Goal: Transaction & Acquisition: Purchase product/service

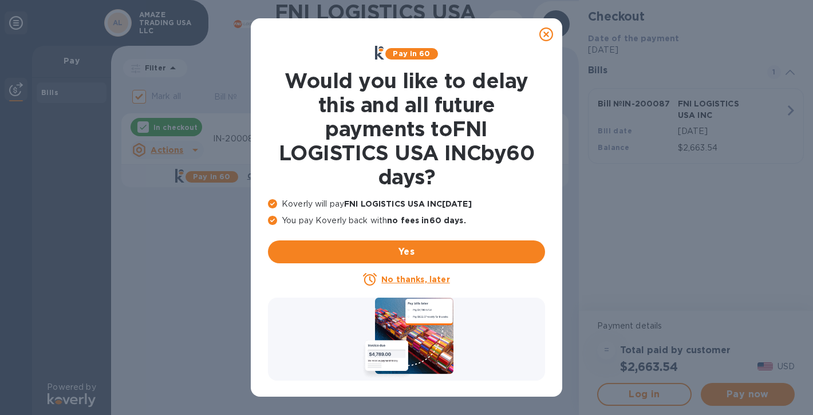
click at [388, 278] on u "No thanks, later" at bounding box center [415, 279] width 68 height 9
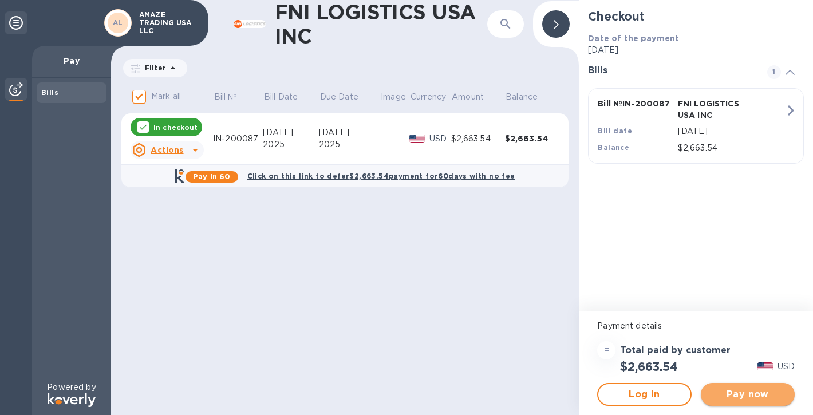
click at [722, 389] on span "Pay now" at bounding box center [748, 394] width 76 height 14
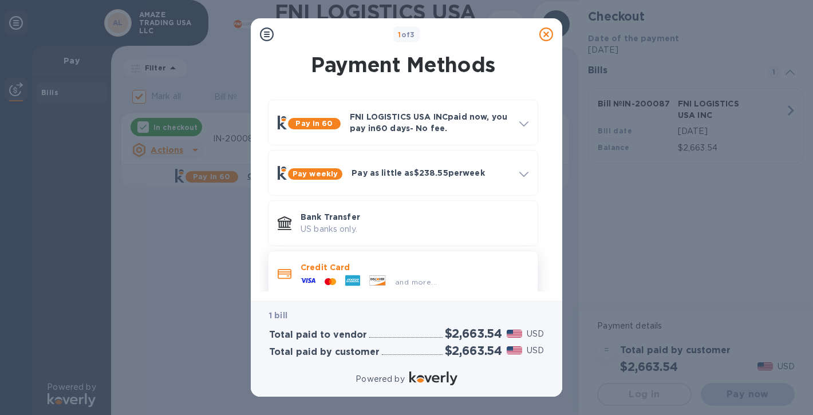
scroll to position [14, 0]
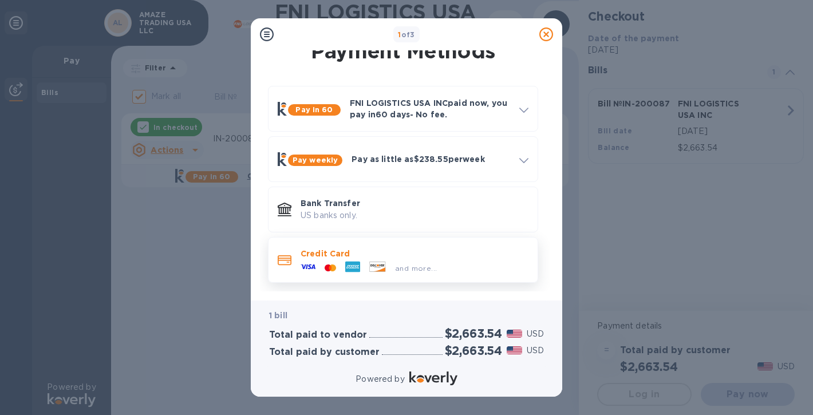
click at [461, 260] on div "and more..." at bounding box center [414, 265] width 228 height 13
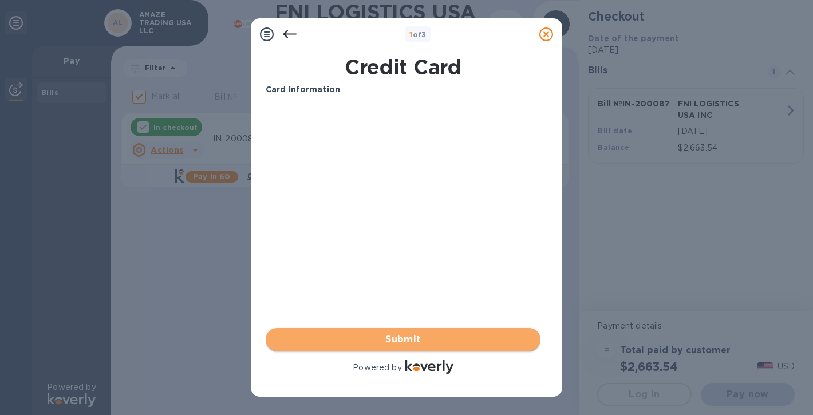
click at [366, 343] on span "Submit" at bounding box center [403, 339] width 256 height 14
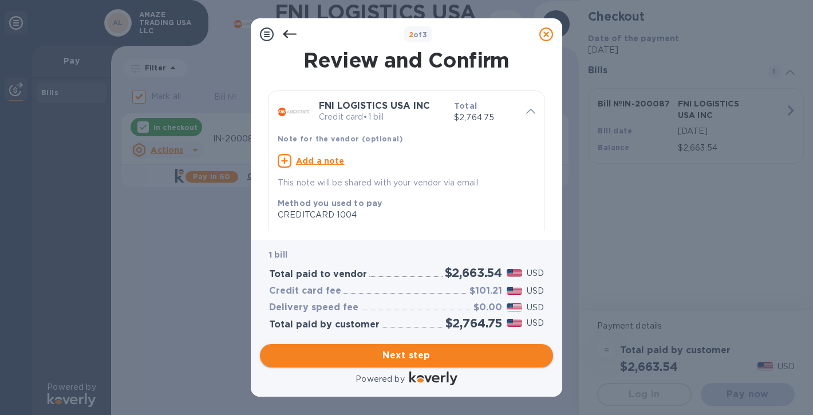
click at [445, 359] on span "Next step" at bounding box center [406, 355] width 275 height 14
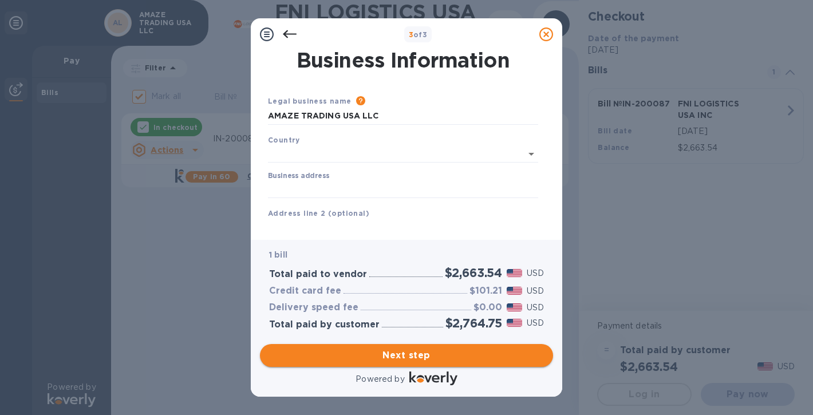
type input "[GEOGRAPHIC_DATA]"
click at [407, 183] on input "Business address" at bounding box center [403, 187] width 270 height 17
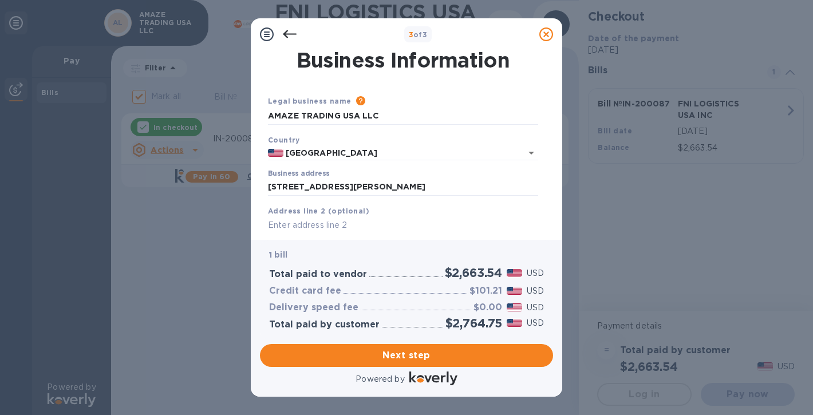
type input "[STREET_ADDRESS][PERSON_NAME]"
type input "NY"
type input "11208"
click at [373, 224] on input "text" at bounding box center [403, 225] width 270 height 17
type input "2"
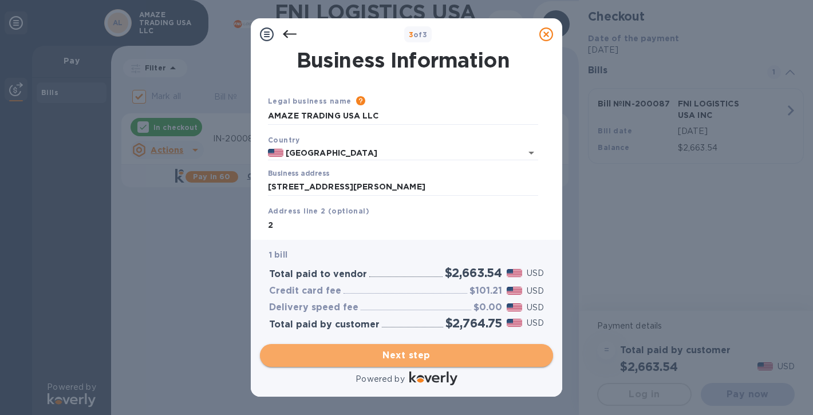
click at [406, 356] on span "Next step" at bounding box center [406, 355] width 275 height 14
click at [395, 358] on span "Next step" at bounding box center [406, 355] width 275 height 14
click at [399, 358] on span "Next step" at bounding box center [406, 355] width 275 height 14
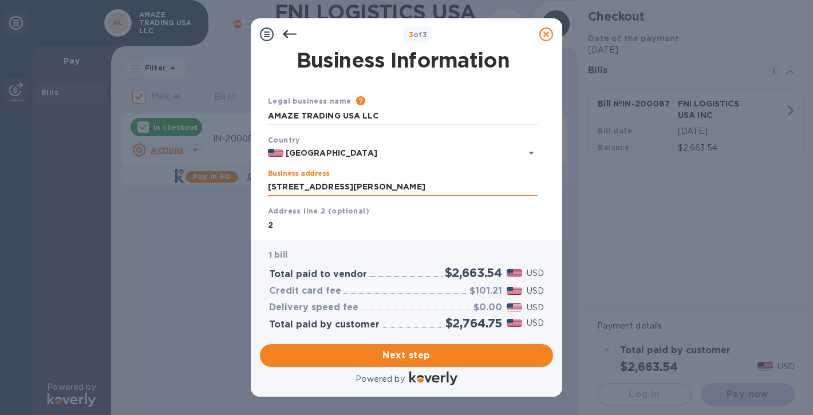
click at [469, 191] on input "[STREET_ADDRESS][PERSON_NAME]" at bounding box center [403, 187] width 270 height 17
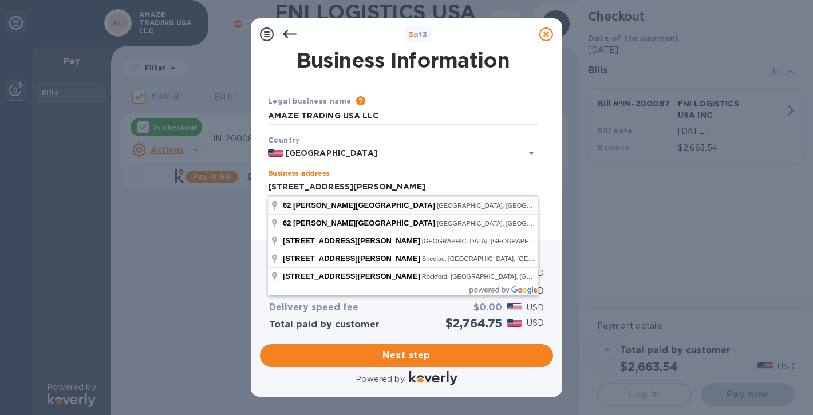
type input "[STREET_ADDRESS][PERSON_NAME]"
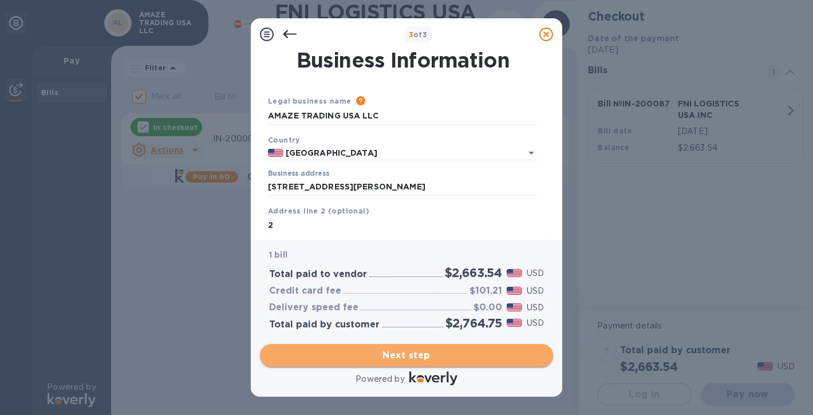
click at [416, 354] on span "Next step" at bounding box center [406, 355] width 275 height 14
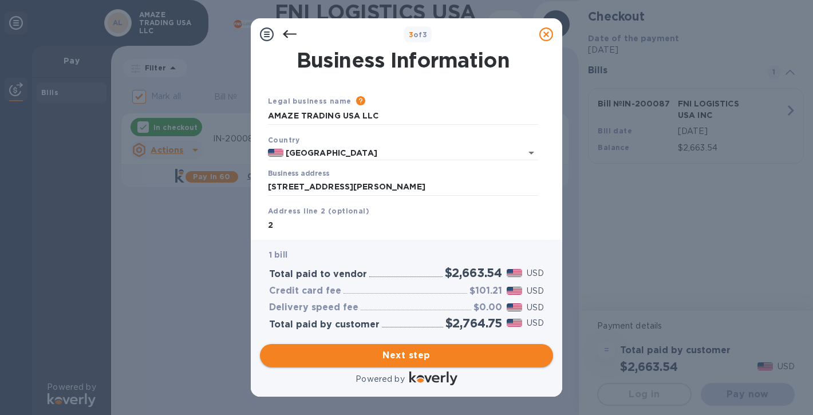
click at [416, 354] on span "Next step" at bounding box center [406, 355] width 275 height 14
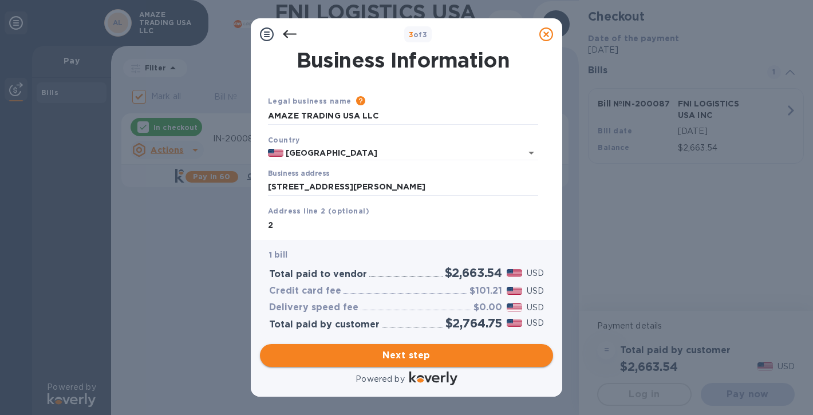
click at [416, 354] on span "Next step" at bounding box center [406, 355] width 275 height 14
click at [267, 40] on icon at bounding box center [267, 34] width 14 height 14
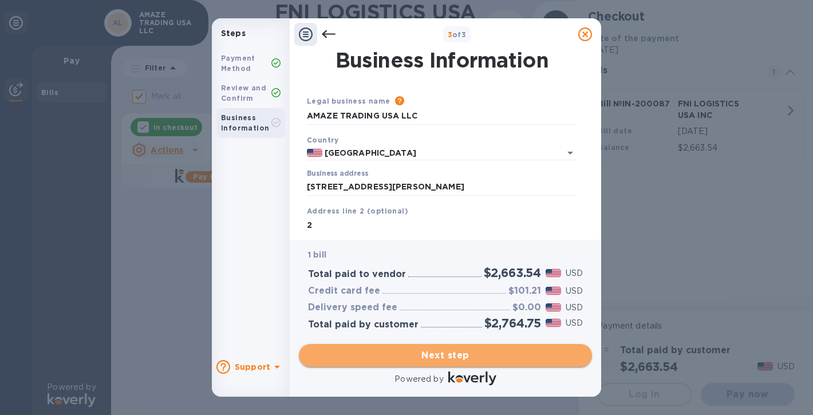
click at [451, 366] on button "Next step" at bounding box center [445, 355] width 293 height 23
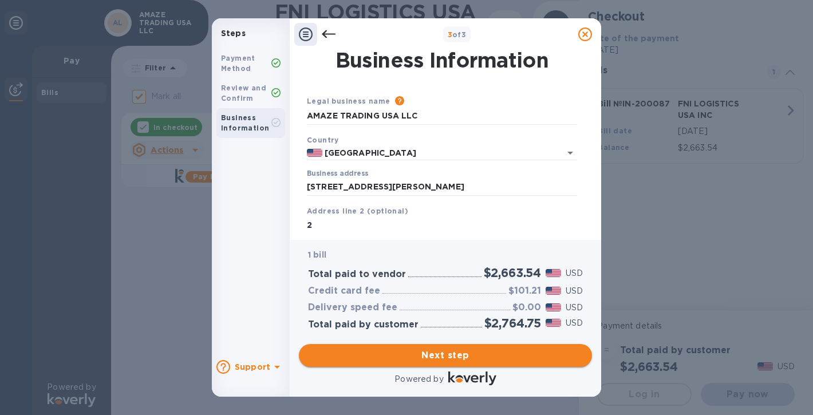
click at [451, 366] on button "Next step" at bounding box center [445, 355] width 293 height 23
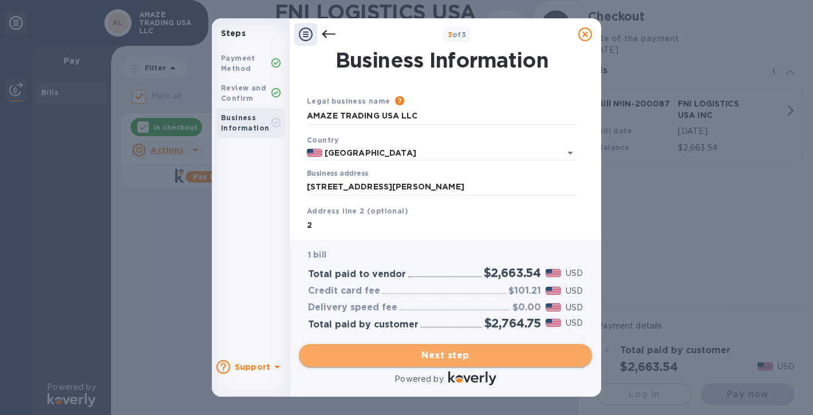
click at [420, 366] on button "Next step" at bounding box center [445, 355] width 293 height 23
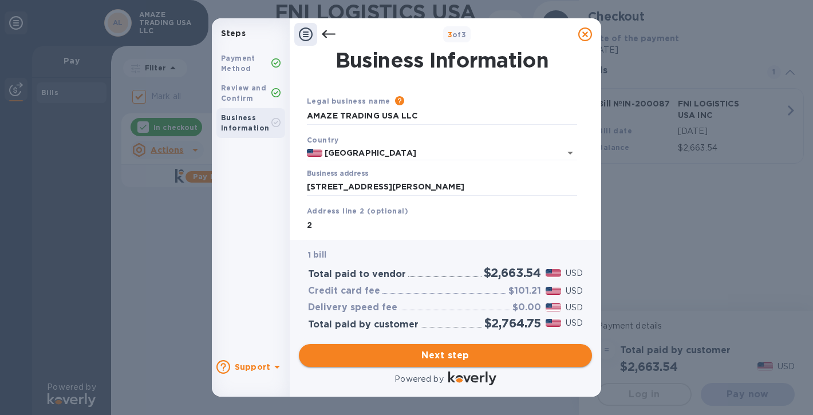
click at [525, 360] on span "Next step" at bounding box center [445, 355] width 275 height 14
click at [525, 358] on span "Next step" at bounding box center [445, 355] width 275 height 14
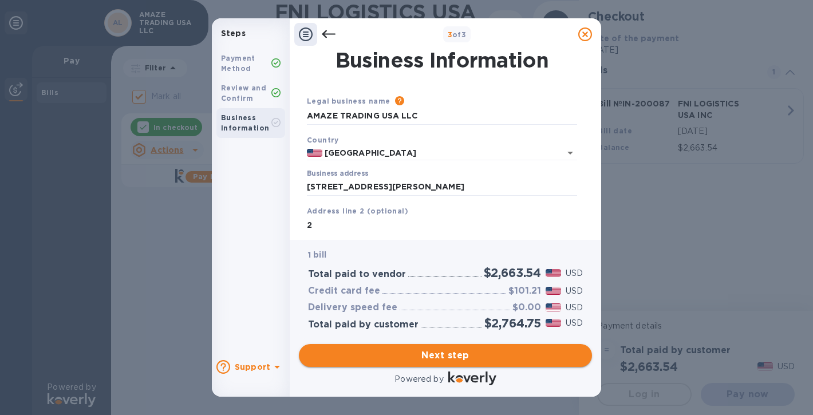
click at [437, 353] on span "Next step" at bounding box center [445, 355] width 275 height 14
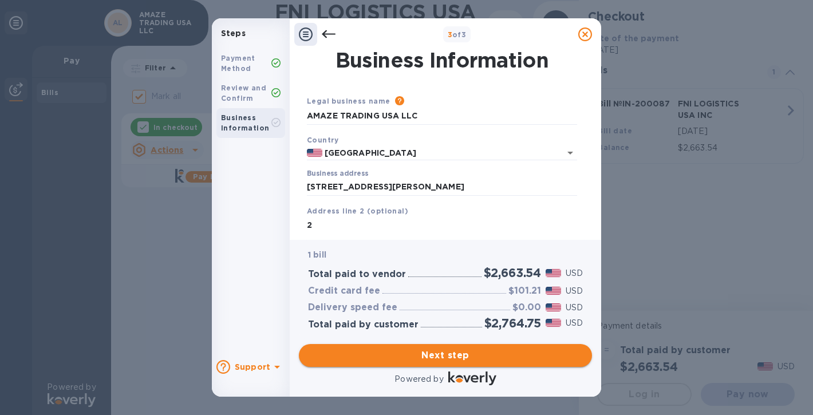
click at [437, 353] on span "Next step" at bounding box center [445, 355] width 275 height 14
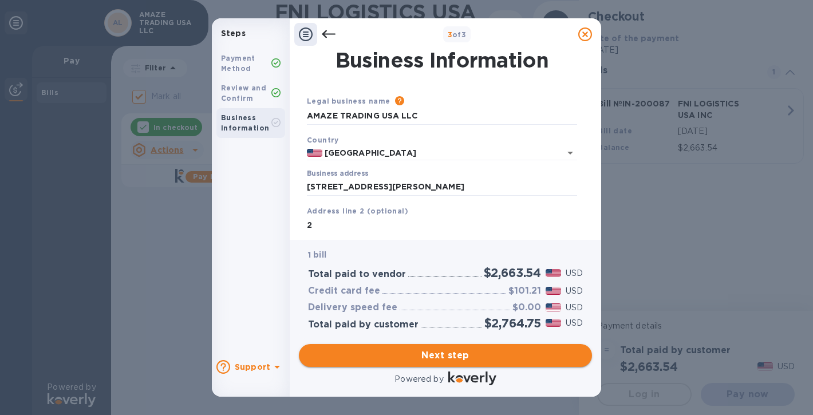
click at [437, 353] on span "Next step" at bounding box center [445, 355] width 275 height 14
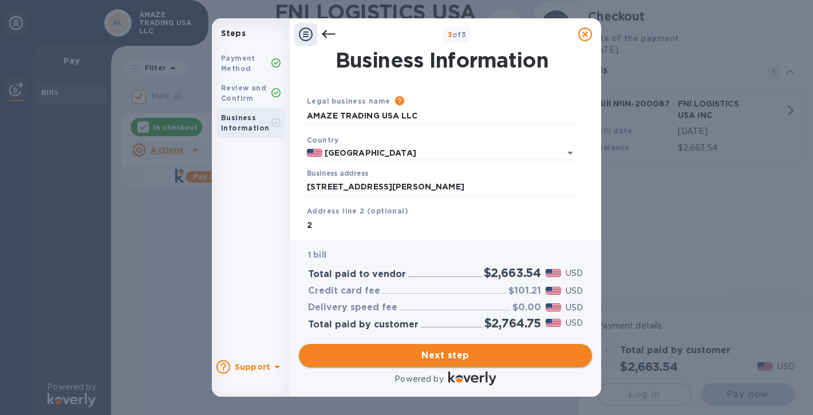
click at [437, 353] on span "Next step" at bounding box center [445, 355] width 275 height 14
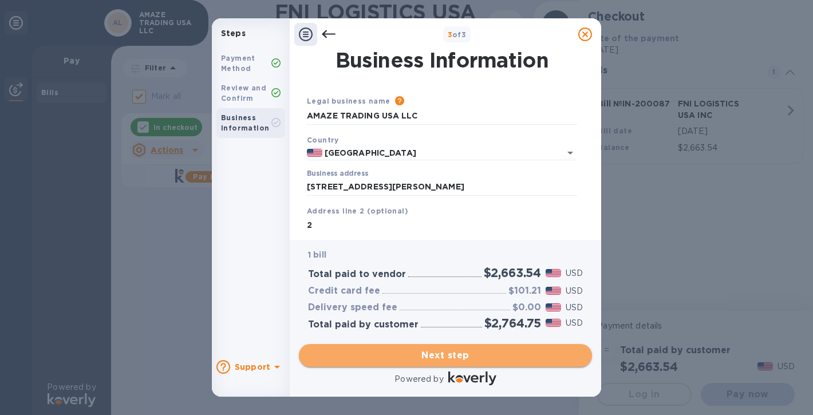
click at [441, 344] on button "Next step" at bounding box center [445, 355] width 293 height 23
click at [441, 346] on button "Next step" at bounding box center [445, 355] width 293 height 23
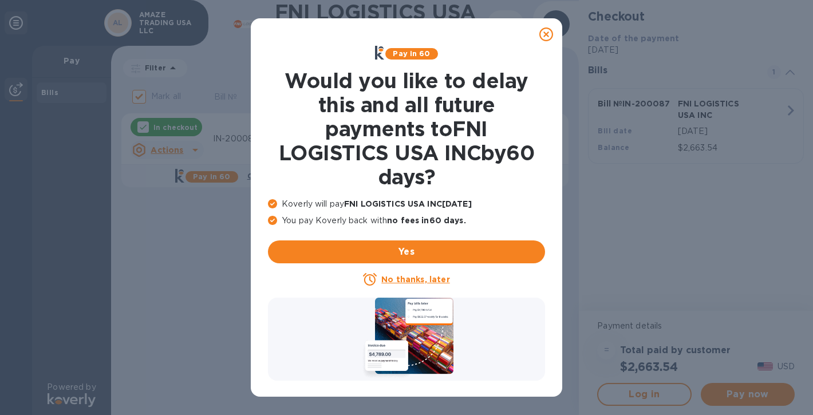
click at [407, 278] on u "No thanks, later" at bounding box center [415, 279] width 68 height 9
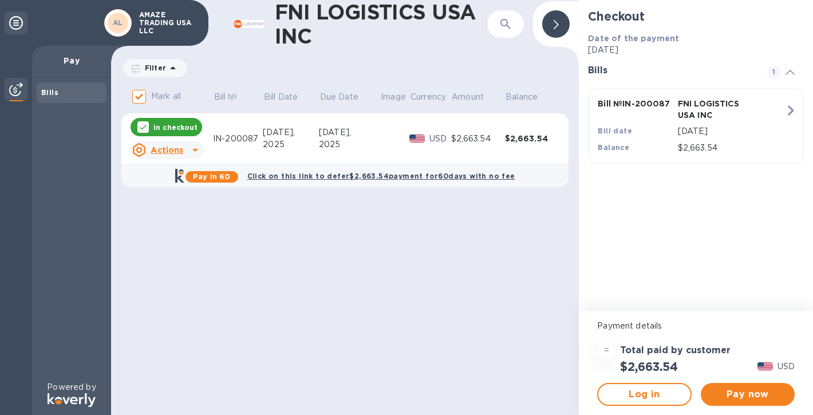
click at [742, 406] on div "Pay now" at bounding box center [747, 394] width 103 height 32
click at [742, 397] on span "Pay now" at bounding box center [748, 394] width 76 height 14
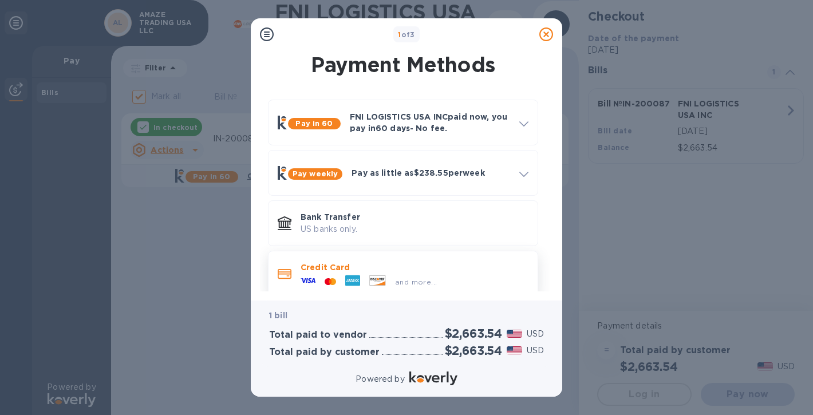
scroll to position [14, 0]
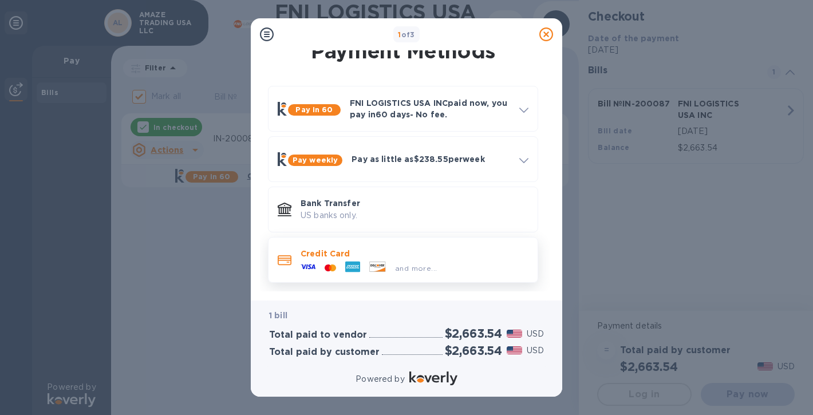
click at [399, 259] on div "and more..." at bounding box center [368, 267] width 145 height 17
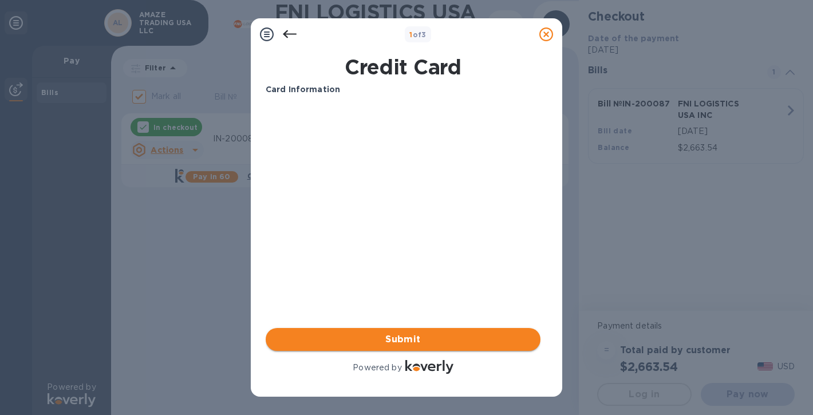
click at [452, 342] on span "Submit" at bounding box center [403, 339] width 256 height 14
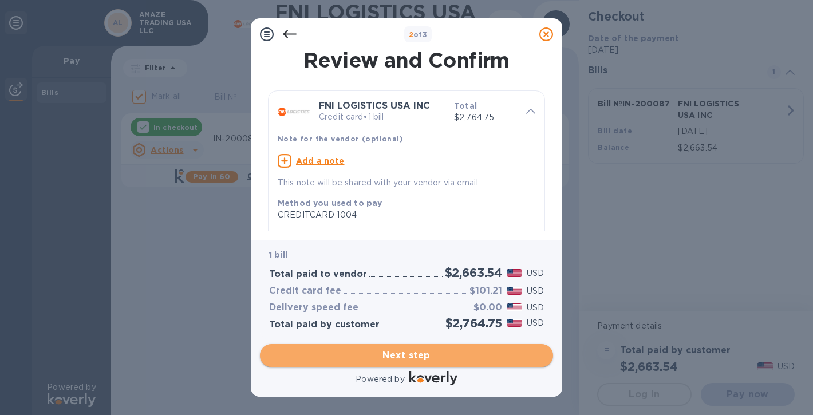
click at [472, 356] on span "Next step" at bounding box center [406, 355] width 275 height 14
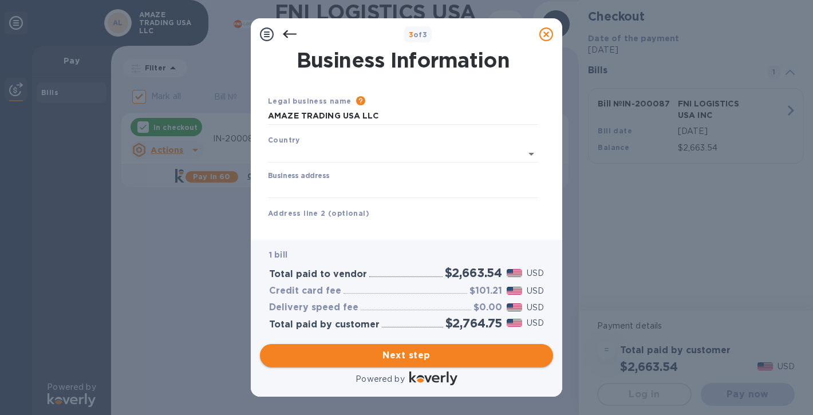
type input "[GEOGRAPHIC_DATA]"
click at [291, 39] on icon at bounding box center [290, 34] width 14 height 14
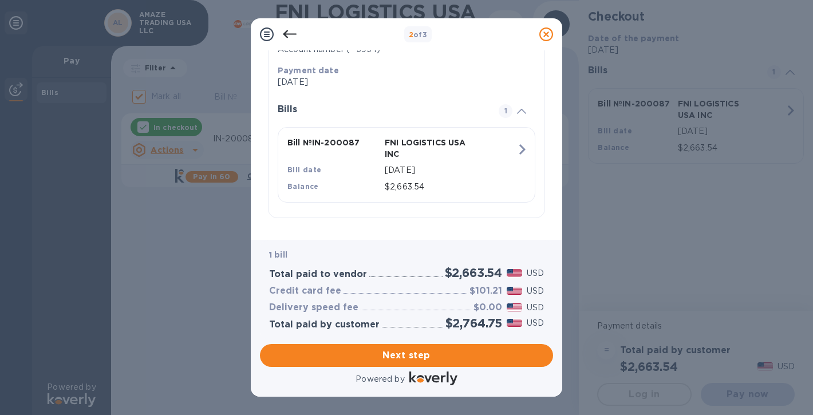
scroll to position [211, 0]
click at [409, 357] on span "Next step" at bounding box center [406, 355] width 275 height 14
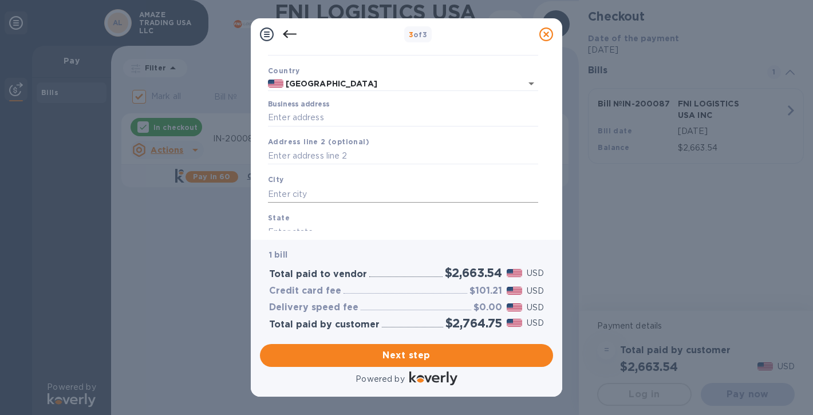
scroll to position [69, 0]
click at [335, 122] on input "Business address" at bounding box center [403, 118] width 270 height 17
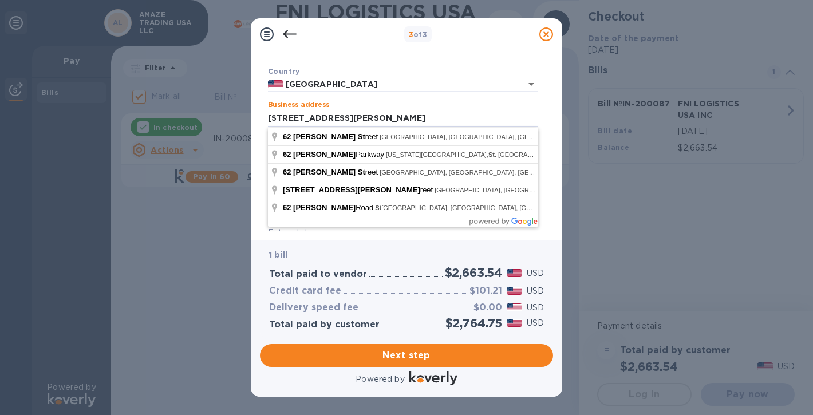
type input "[STREET_ADDRESS][PERSON_NAME]"
type input "NY"
type input "11208"
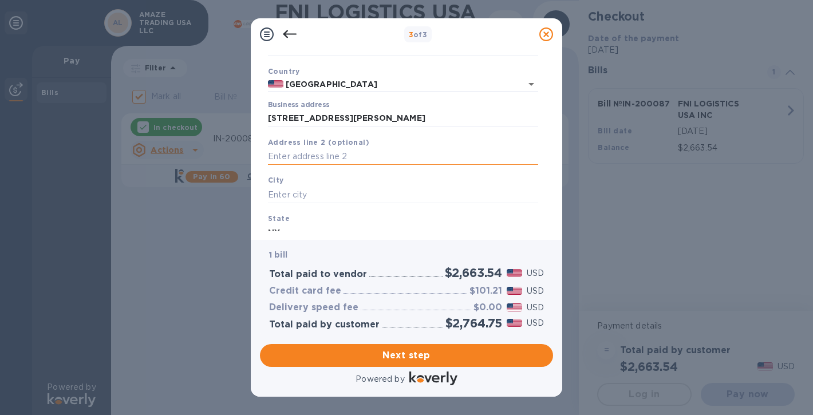
click at [322, 160] on input "text" at bounding box center [403, 156] width 270 height 17
type input "2"
click at [307, 193] on input "text" at bounding box center [403, 194] width 270 height 17
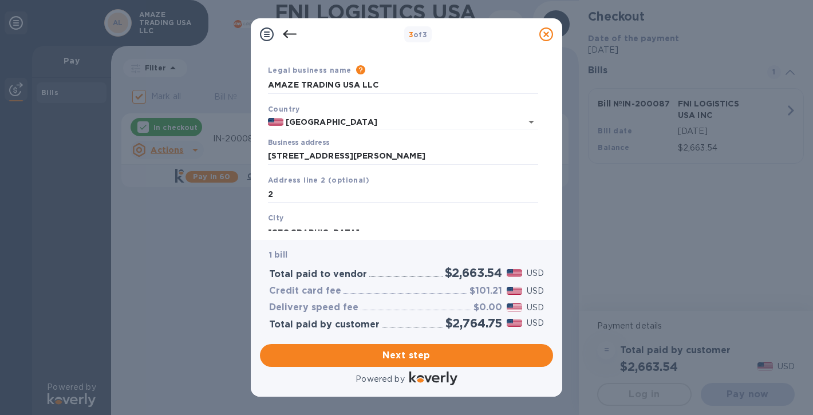
scroll to position [0, 0]
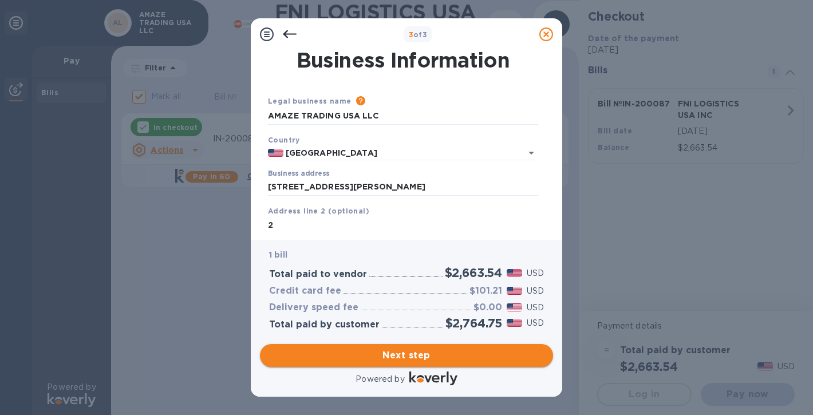
type input "Brooklyn"
click at [374, 352] on span "Next step" at bounding box center [406, 355] width 275 height 14
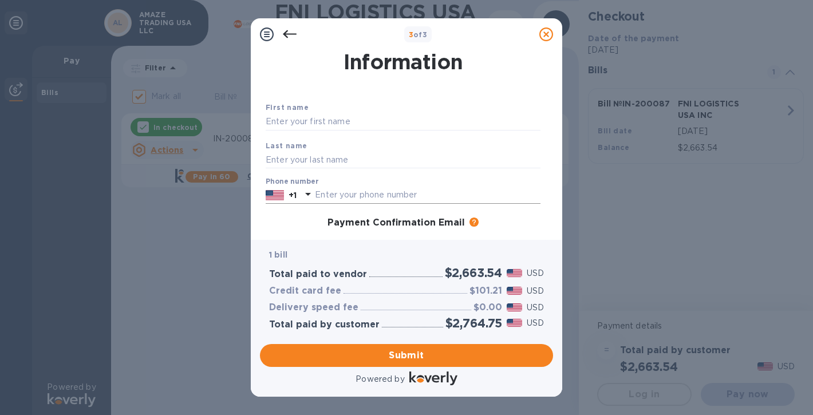
scroll to position [23, 0]
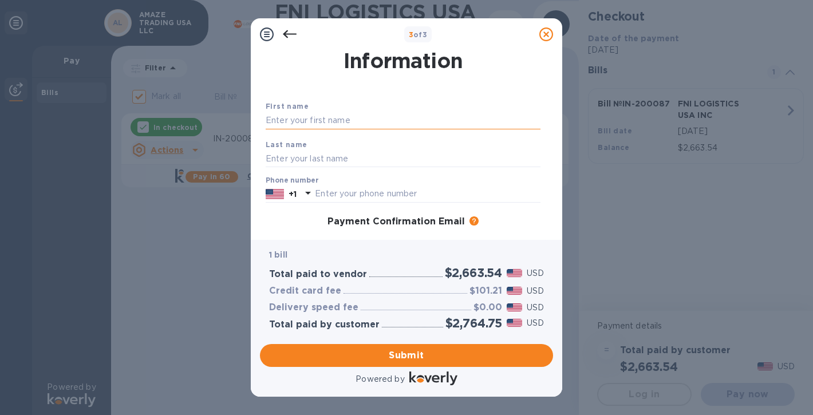
click at [358, 118] on input "text" at bounding box center [403, 120] width 275 height 17
type input "Mohammad"
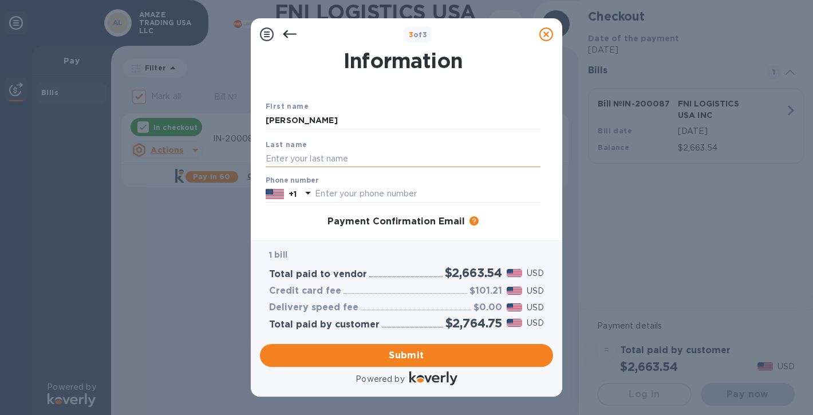
click at [335, 160] on input "text" at bounding box center [403, 158] width 275 height 17
type input "Kawsar"
click at [379, 199] on input "text" at bounding box center [427, 193] width 225 height 17
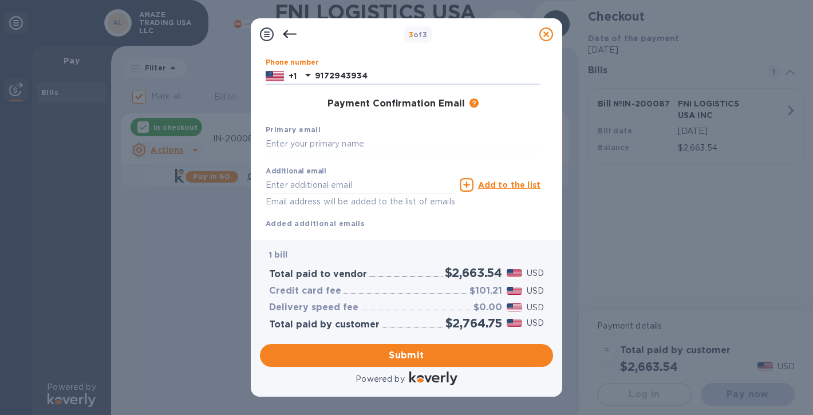
scroll to position [173, 0]
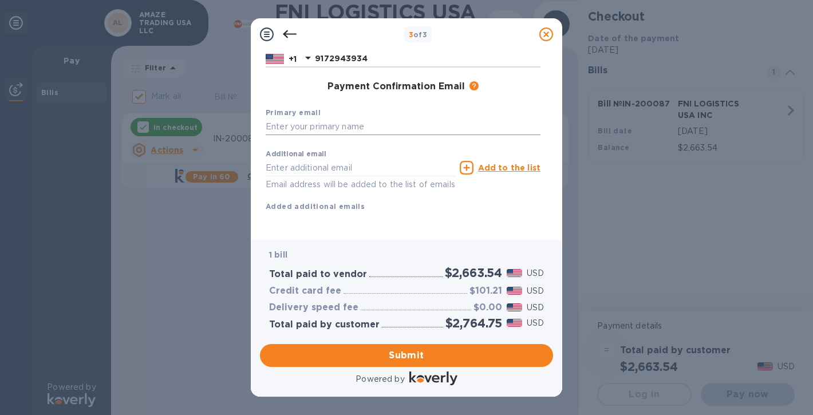
type input "9172943934"
click at [355, 118] on input "text" at bounding box center [403, 126] width 275 height 17
type input "i"
click at [331, 118] on input "mkawsar3322@gmail.com" at bounding box center [403, 126] width 275 height 17
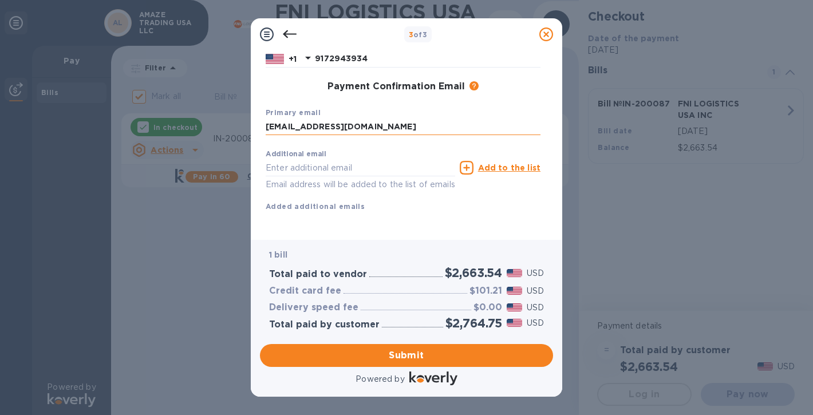
click at [331, 118] on input "mkawsar3322@gmail.com" at bounding box center [403, 126] width 275 height 17
type input "mkawsar3322@gmail.com"
click at [320, 159] on input "text" at bounding box center [360, 167] width 189 height 17
paste input "mkawsar3322@gmail.com"
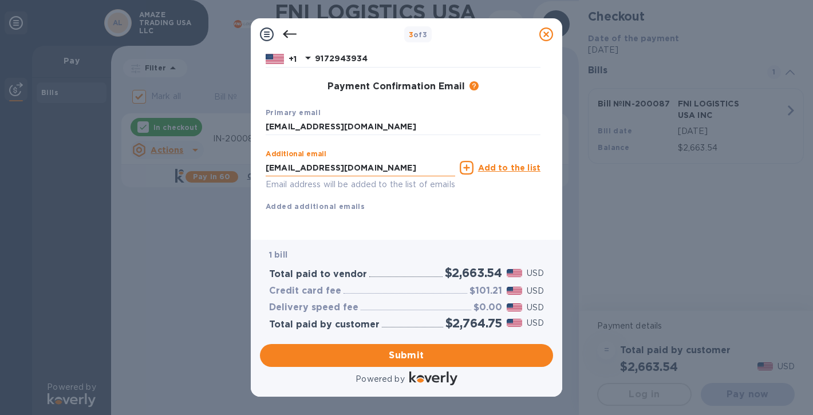
click at [323, 159] on input "mkawsar3322@gmail.com" at bounding box center [360, 167] width 189 height 17
type input "itzzkawsar@gmail.com"
click at [491, 347] on button "Submit" at bounding box center [406, 355] width 293 height 23
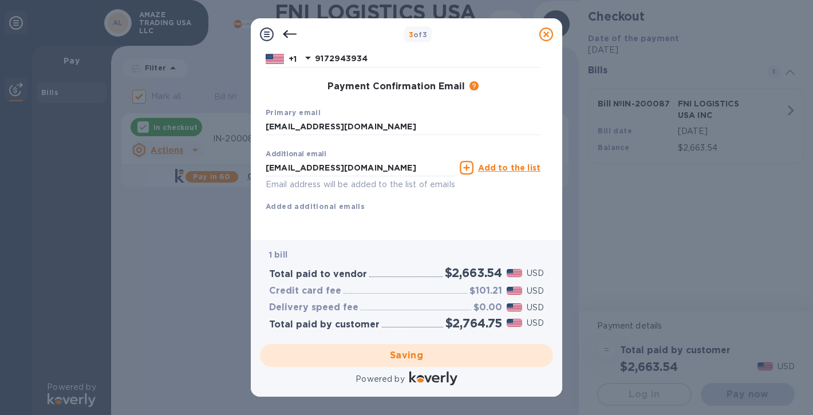
checkbox input "false"
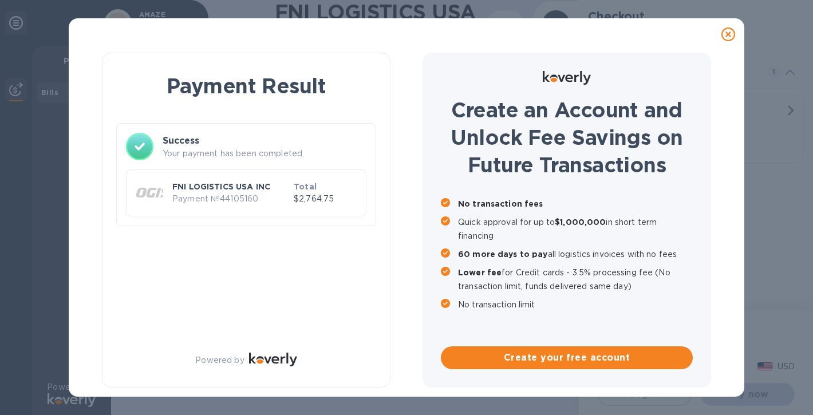
scroll to position [0, 0]
click at [47, 216] on div "Payment Result Success Your payment has been completed. FNI LOGISTICS USA INC P…" at bounding box center [406, 207] width 813 height 415
